Goal: Browse casually

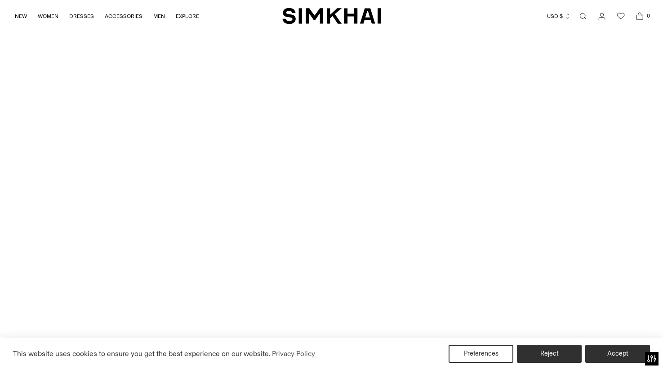
scroll to position [2240, 0]
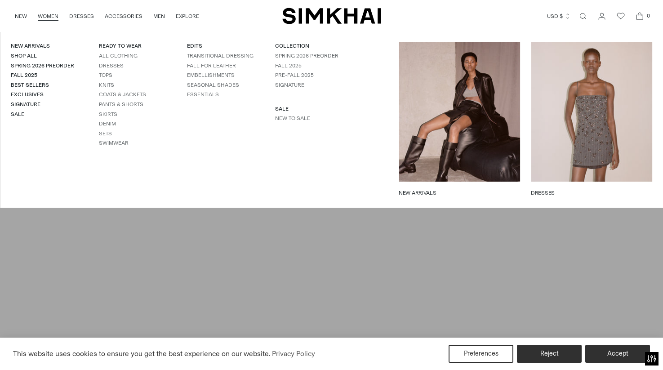
click at [55, 18] on link "WOMEN" at bounding box center [48, 16] width 21 height 20
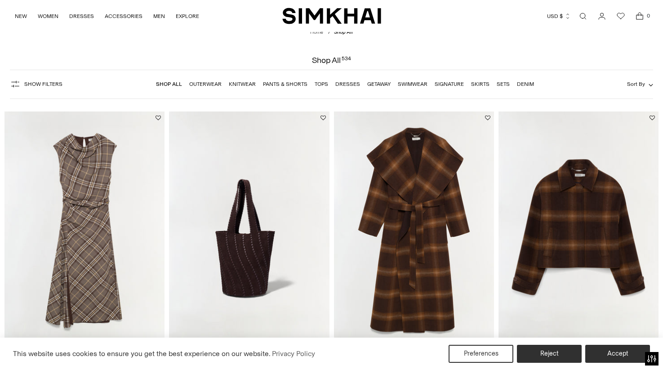
scroll to position [33, 0]
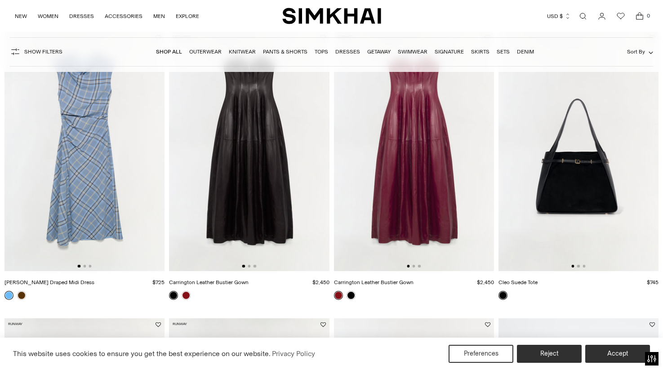
scroll to position [975, 0]
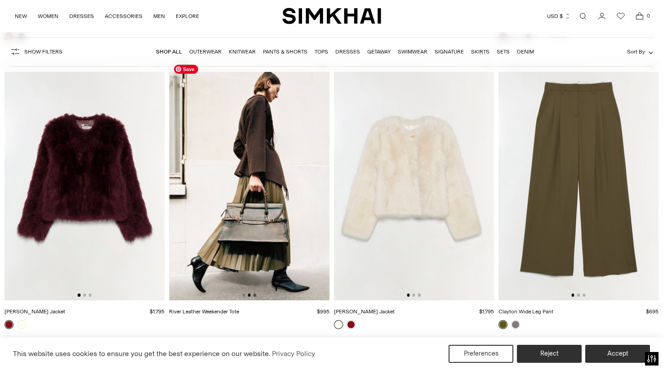
click at [255, 295] on button "Go to slide 3" at bounding box center [255, 295] width 3 height 3
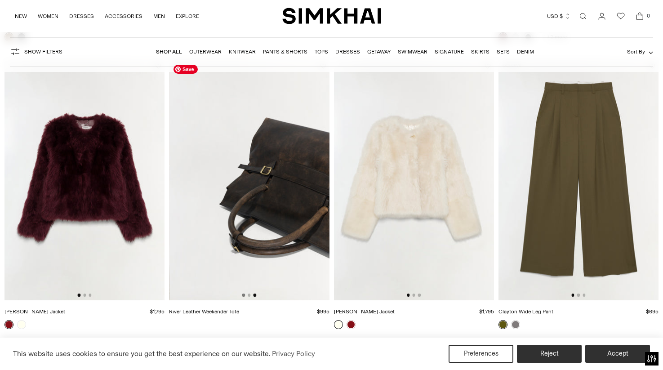
click at [245, 294] on button "Go to slide 1" at bounding box center [243, 295] width 3 height 3
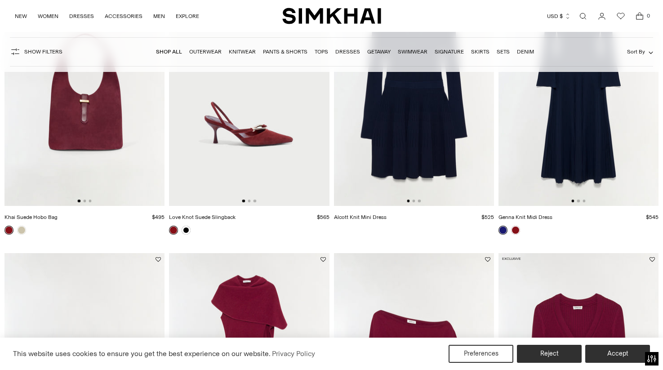
scroll to position [8793, 0]
